Goal: Information Seeking & Learning: Find specific fact

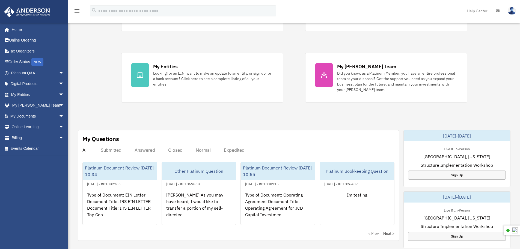
scroll to position [109, 0]
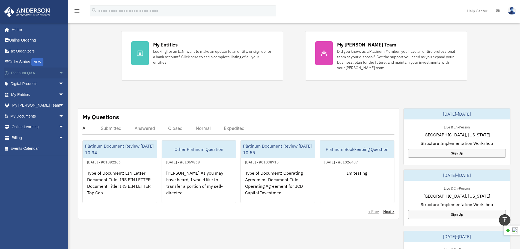
click at [59, 73] on span "arrow_drop_down" at bounding box center [64, 72] width 11 height 11
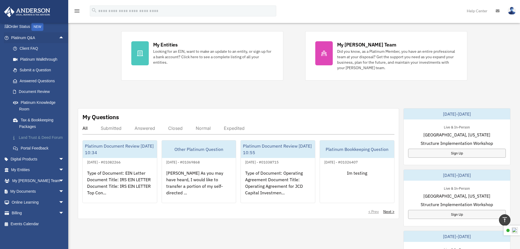
scroll to position [42, 0]
click at [59, 190] on span "arrow_drop_down" at bounding box center [64, 191] width 11 height 11
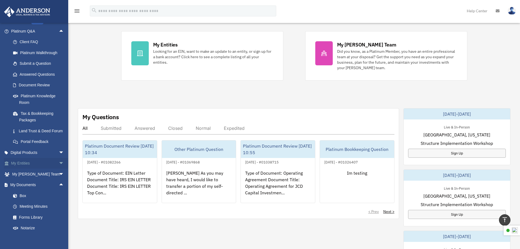
scroll to position [85, 0]
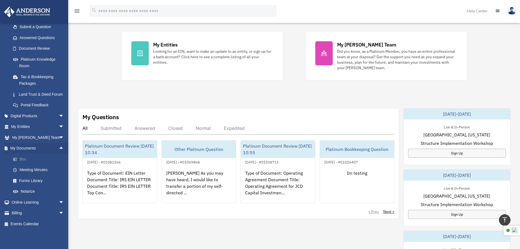
click at [16, 159] on span at bounding box center [18, 159] width 4 height 4
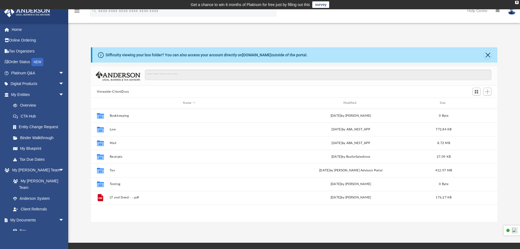
scroll to position [120, 403]
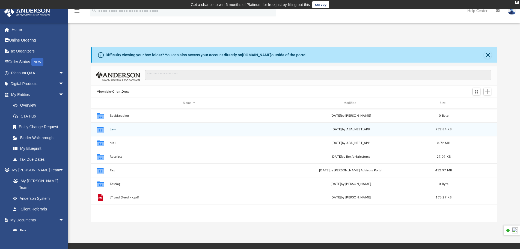
click at [114, 130] on button "Law" at bounding box center [188, 130] width 159 height 4
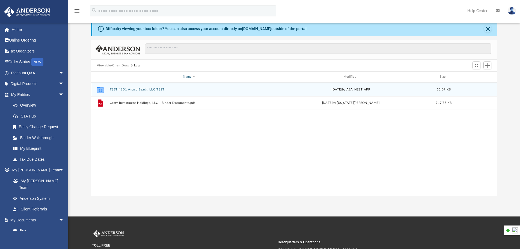
scroll to position [0, 0]
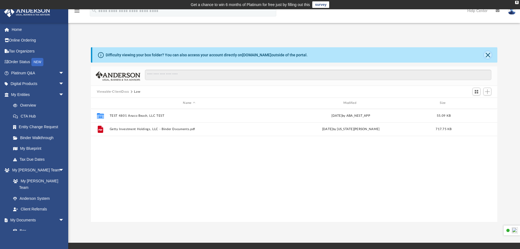
click at [489, 55] on button "Close" at bounding box center [488, 55] width 8 height 8
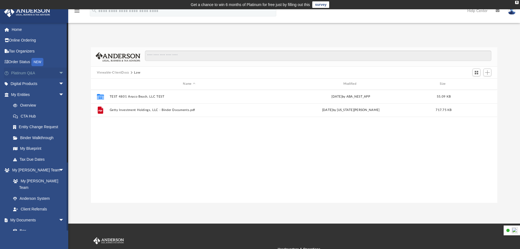
click at [59, 72] on span "arrow_drop_down" at bounding box center [64, 72] width 11 height 11
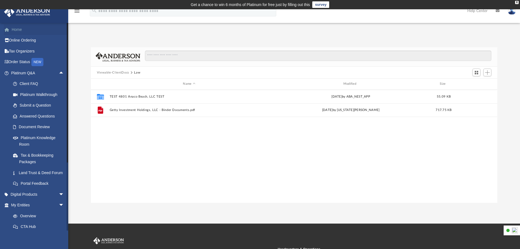
click at [23, 31] on link "Home" at bounding box center [38, 29] width 69 height 11
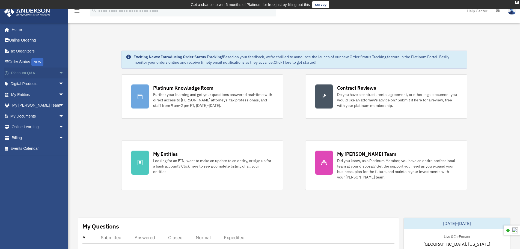
click at [59, 73] on span "arrow_drop_down" at bounding box center [64, 72] width 11 height 11
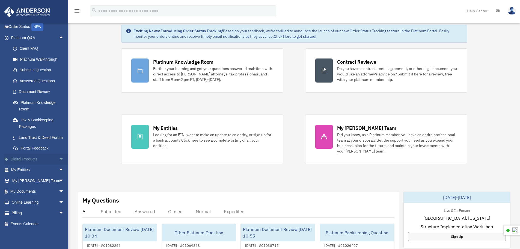
scroll to position [55, 0]
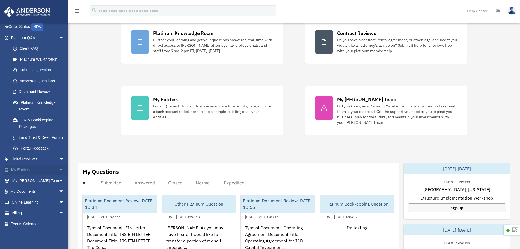
click at [52, 170] on link "My Entities arrow_drop_down" at bounding box center [38, 169] width 69 height 11
click at [59, 170] on span "arrow_drop_down" at bounding box center [64, 169] width 11 height 11
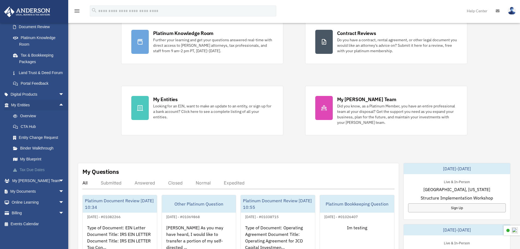
scroll to position [106, 0]
click at [31, 159] on link "My Blueprint" at bounding box center [40, 158] width 65 height 11
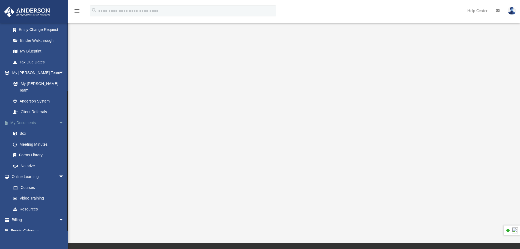
scroll to position [108, 0]
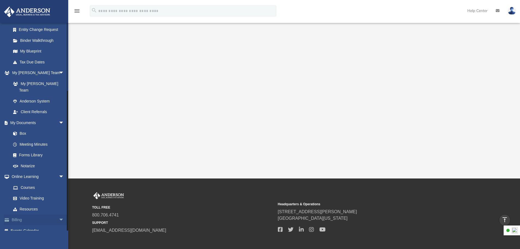
click at [24, 214] on link "Billing arrow_drop_down" at bounding box center [38, 219] width 69 height 11
click at [59, 214] on span "arrow_drop_down" at bounding box center [64, 219] width 11 height 11
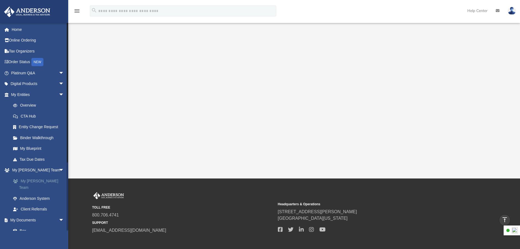
scroll to position [31, 0]
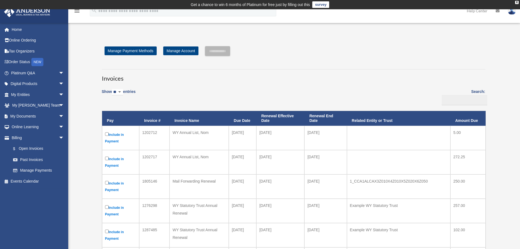
click at [101, 16] on input "search" at bounding box center [183, 10] width 187 height 11
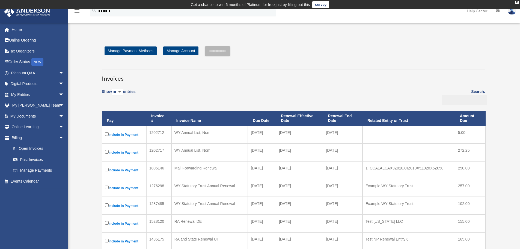
type input "******"
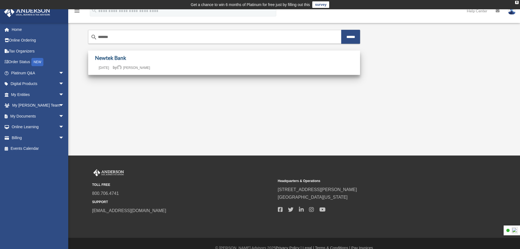
click at [112, 57] on link "Newtek Bank" at bounding box center [110, 58] width 31 height 6
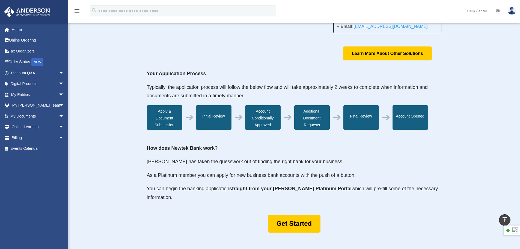
scroll to position [131, 0]
